Goal: Use online tool/utility: Utilize a website feature to perform a specific function

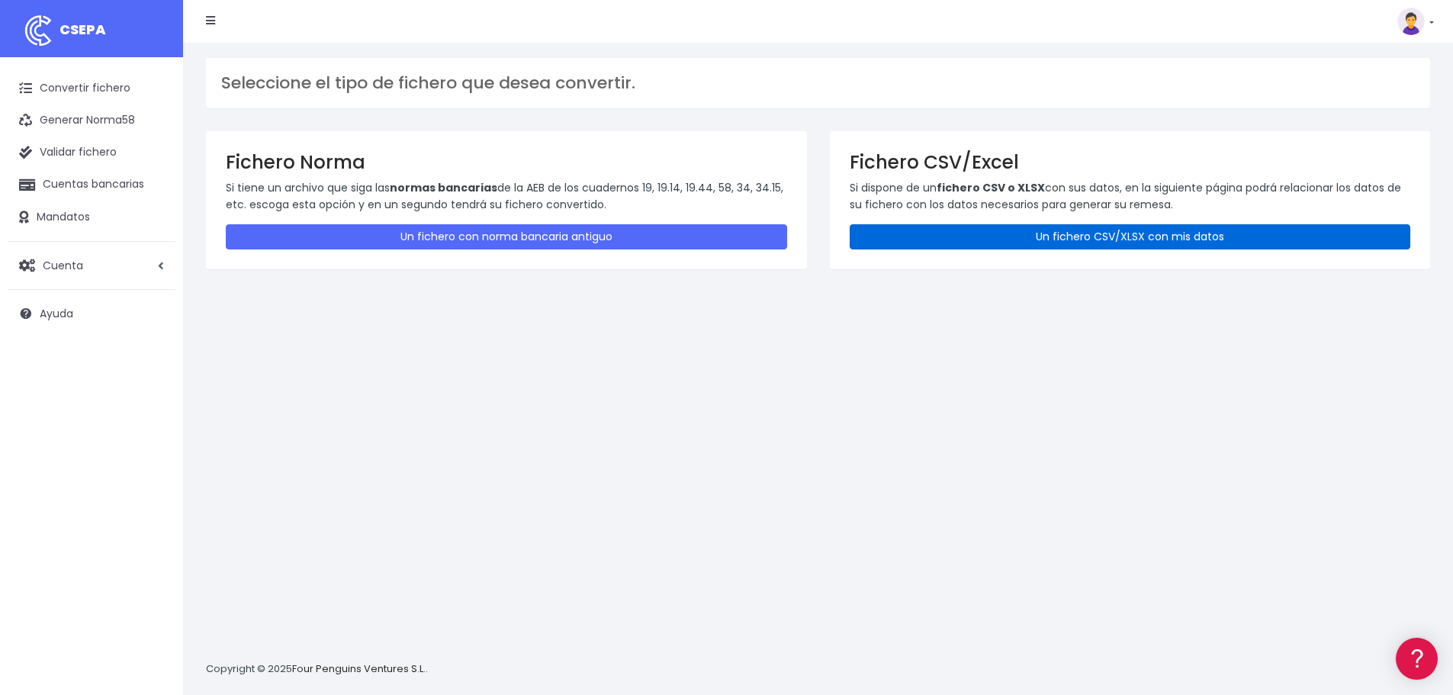
click at [1018, 238] on link "Un fichero CSV/XLSX con mis datos" at bounding box center [1130, 236] width 561 height 25
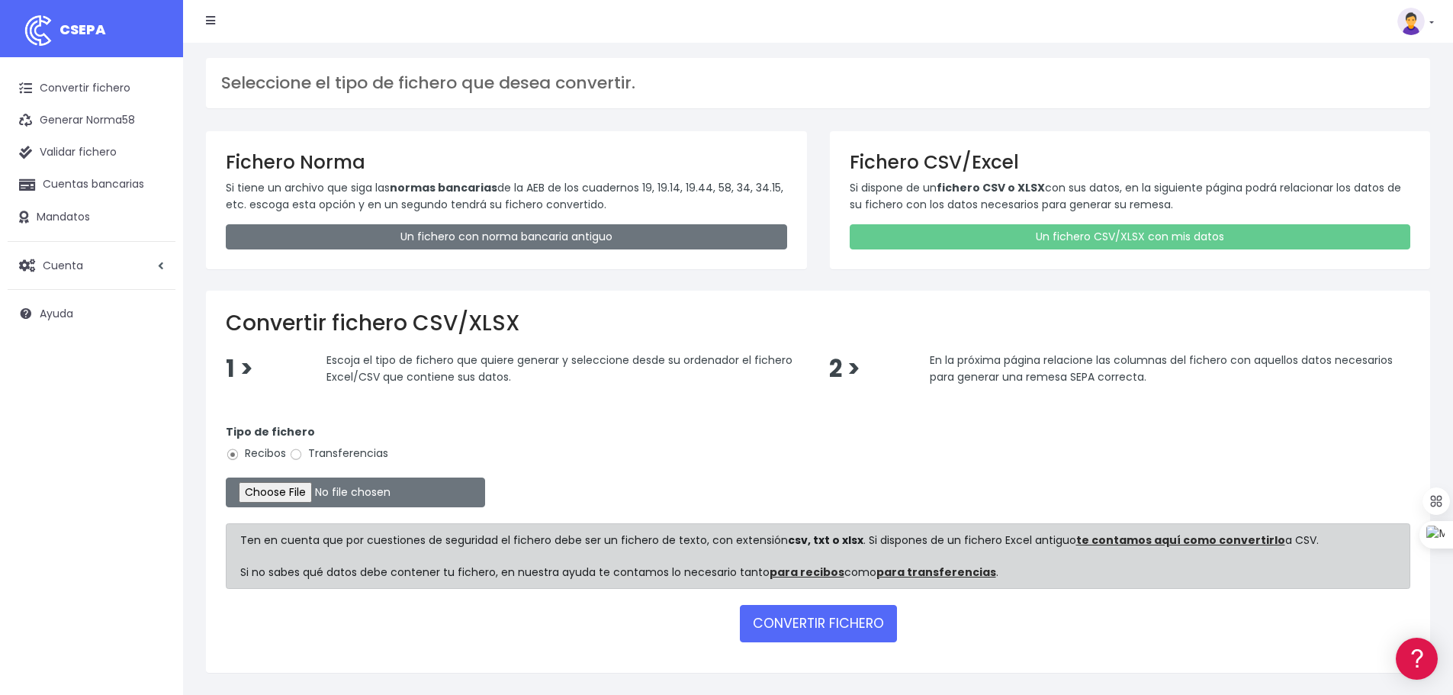
click at [304, 458] on label "Transferencias" at bounding box center [338, 453] width 99 height 16
click at [303, 458] on input "Transferencias" at bounding box center [296, 455] width 14 height 14
radio input "true"
click at [310, 489] on input "file" at bounding box center [355, 493] width 259 height 30
type input "C:\fakepath\transferencias-2025-08-26.csv"
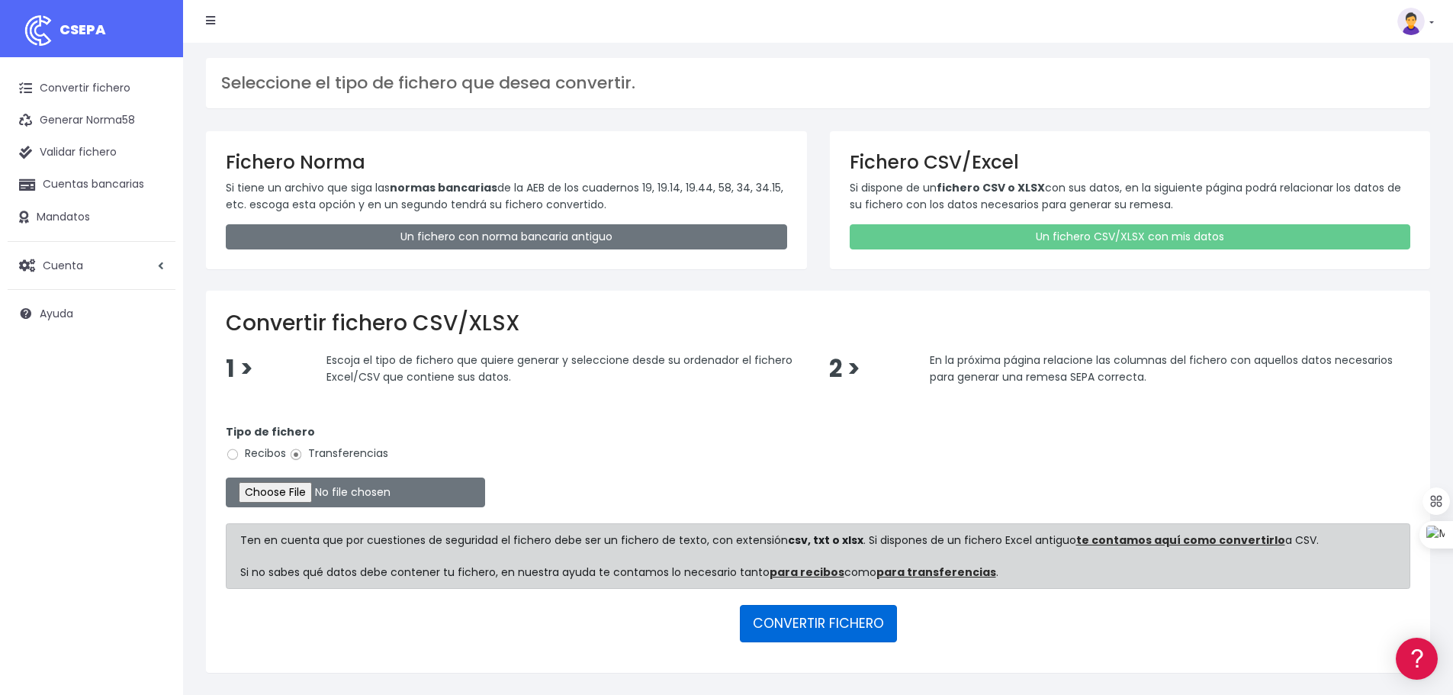
click at [841, 626] on button "CONVERTIR FICHERO" at bounding box center [818, 623] width 157 height 37
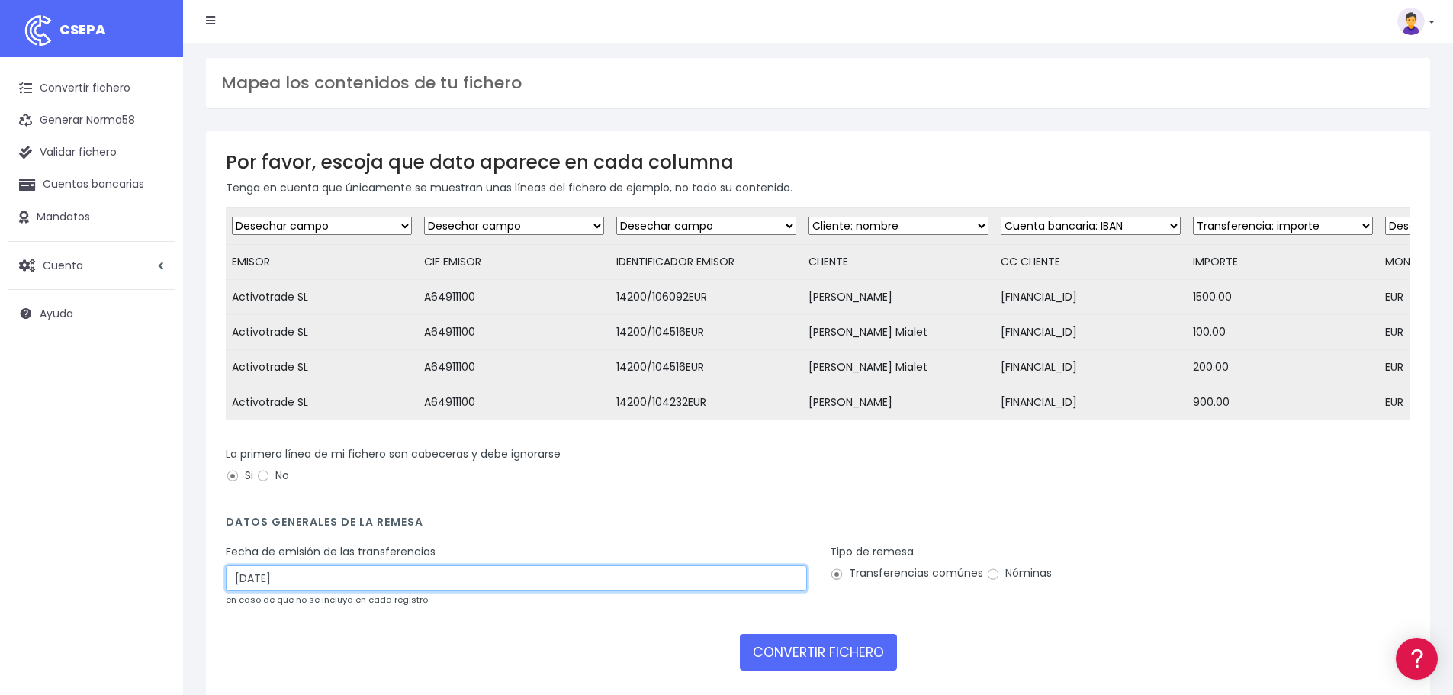
click at [269, 589] on input "29/08/2025" at bounding box center [516, 578] width 581 height 26
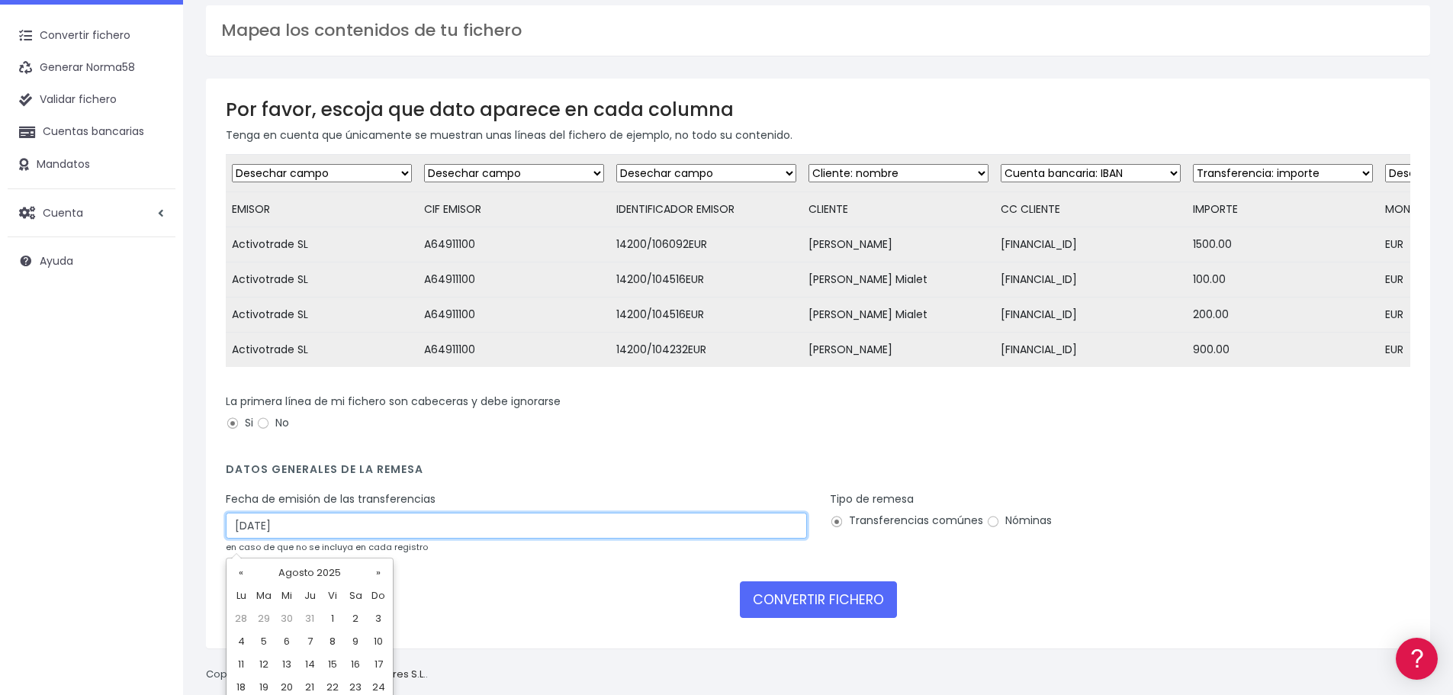
scroll to position [106, 0]
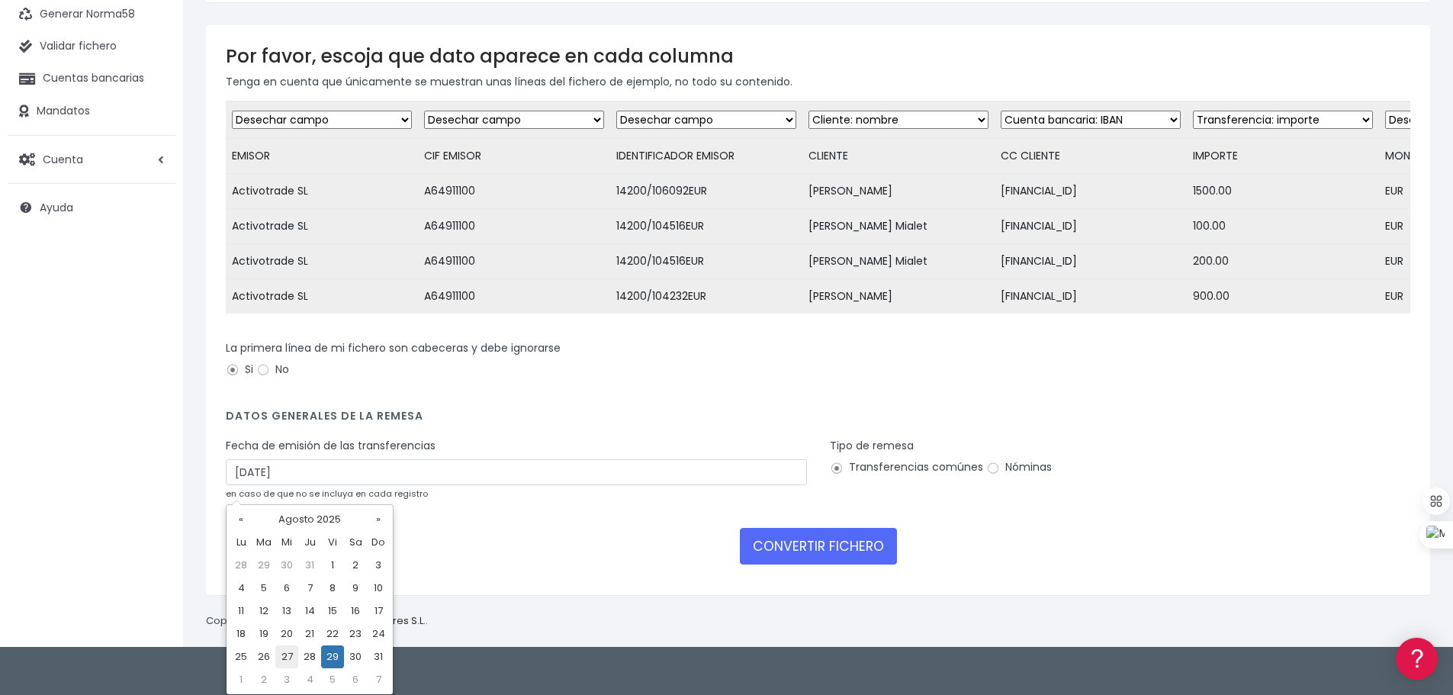
click at [293, 655] on td "27" at bounding box center [286, 656] width 23 height 23
type input "27/08/2025"
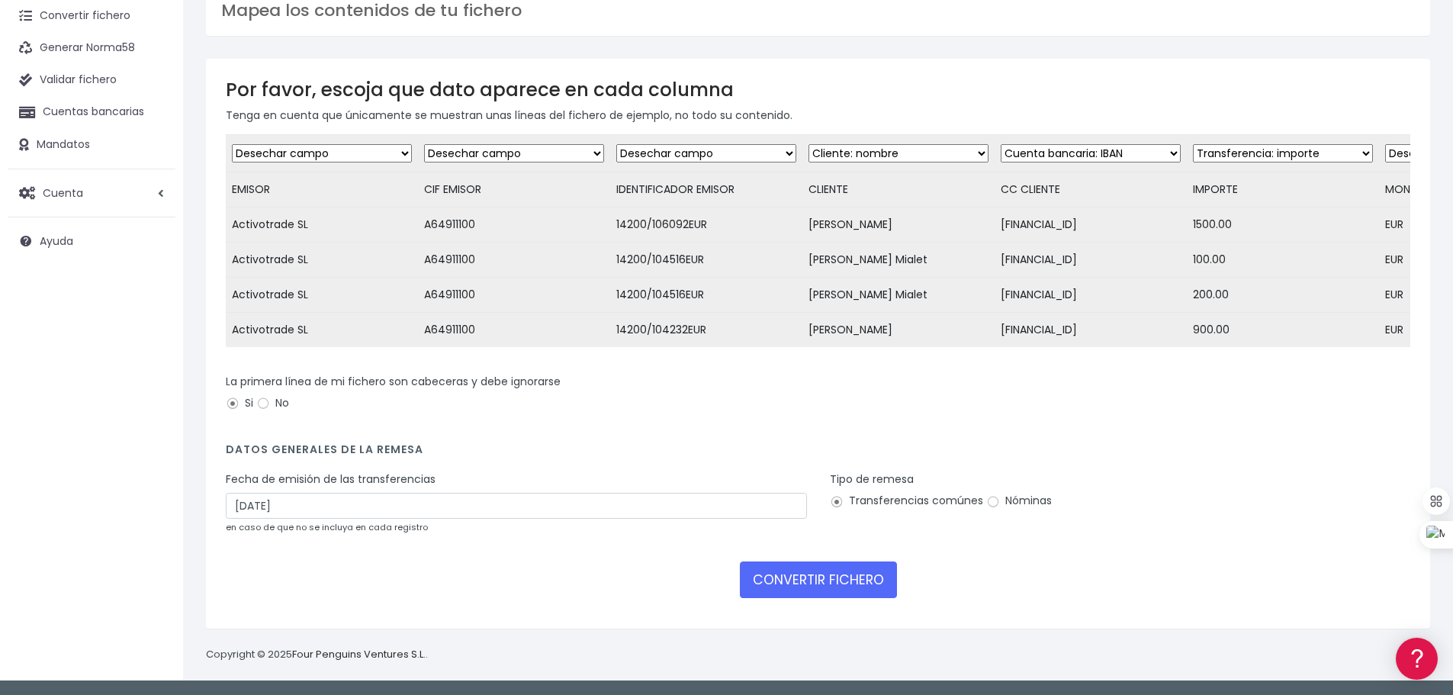
scroll to position [84, 0]
click at [820, 579] on button "CONVERTIR FICHERO" at bounding box center [818, 579] width 157 height 37
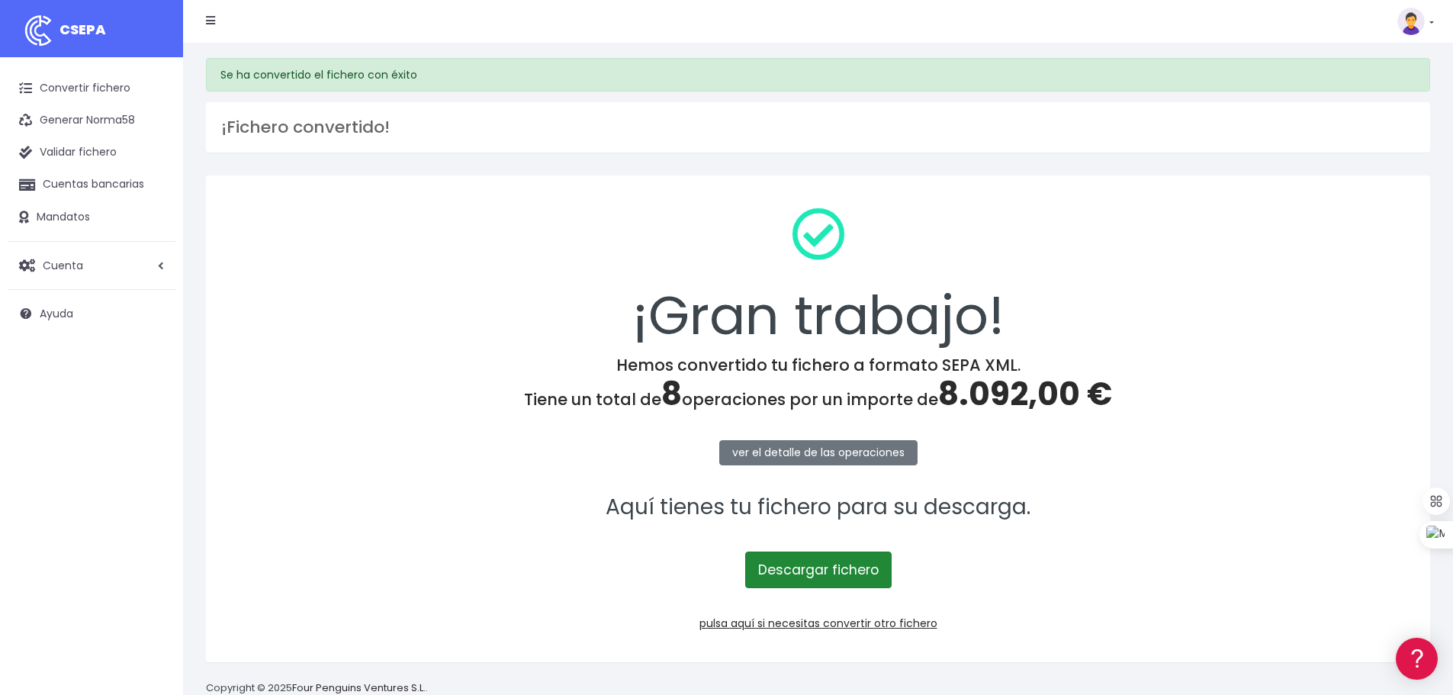
click at [828, 580] on link "Descargar fichero" at bounding box center [818, 570] width 146 height 37
